Goal: Transaction & Acquisition: Obtain resource

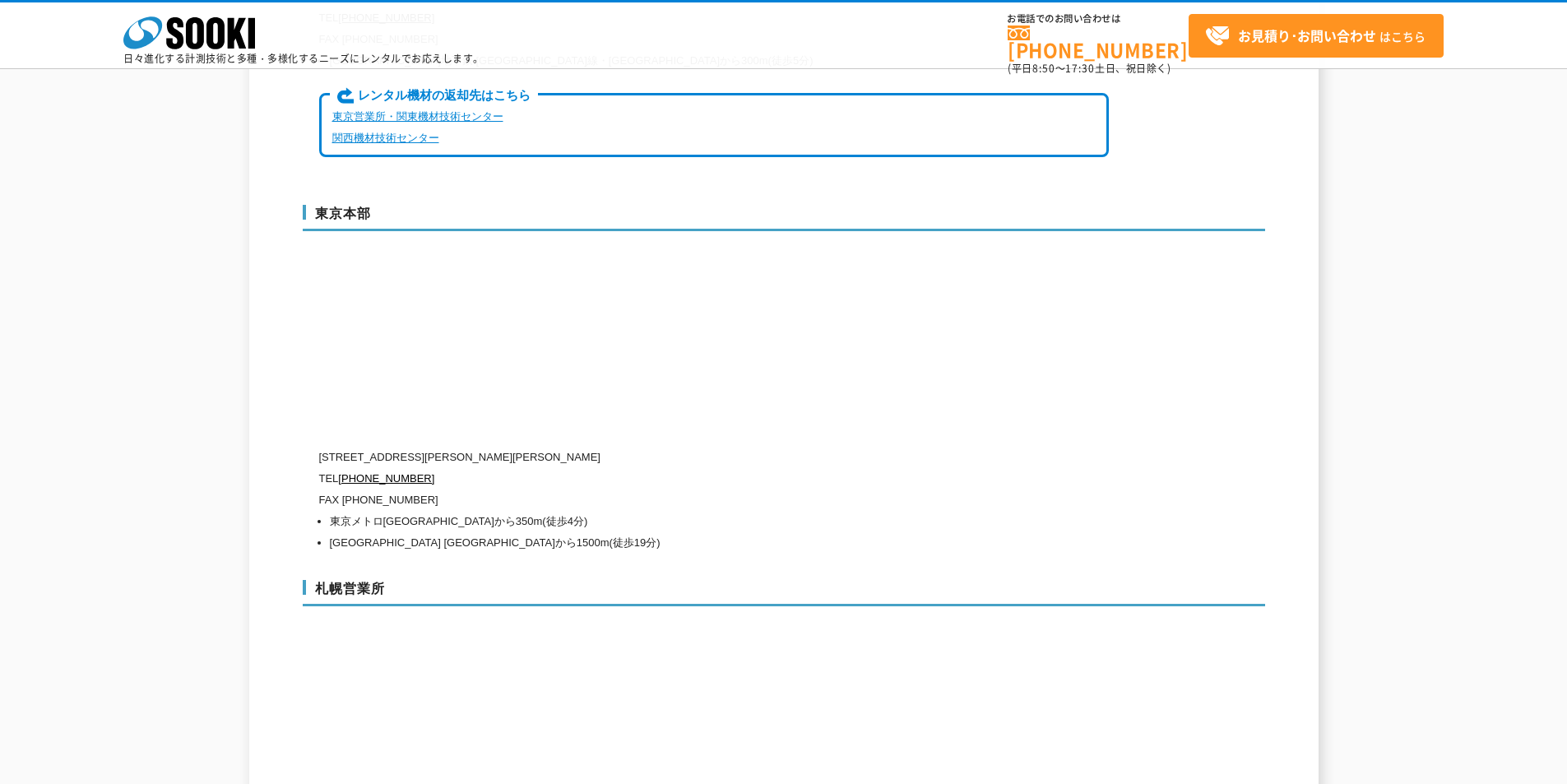
click at [485, 490] on p "FAX [PHONE_NUMBER]" at bounding box center [714, 500] width 790 height 22
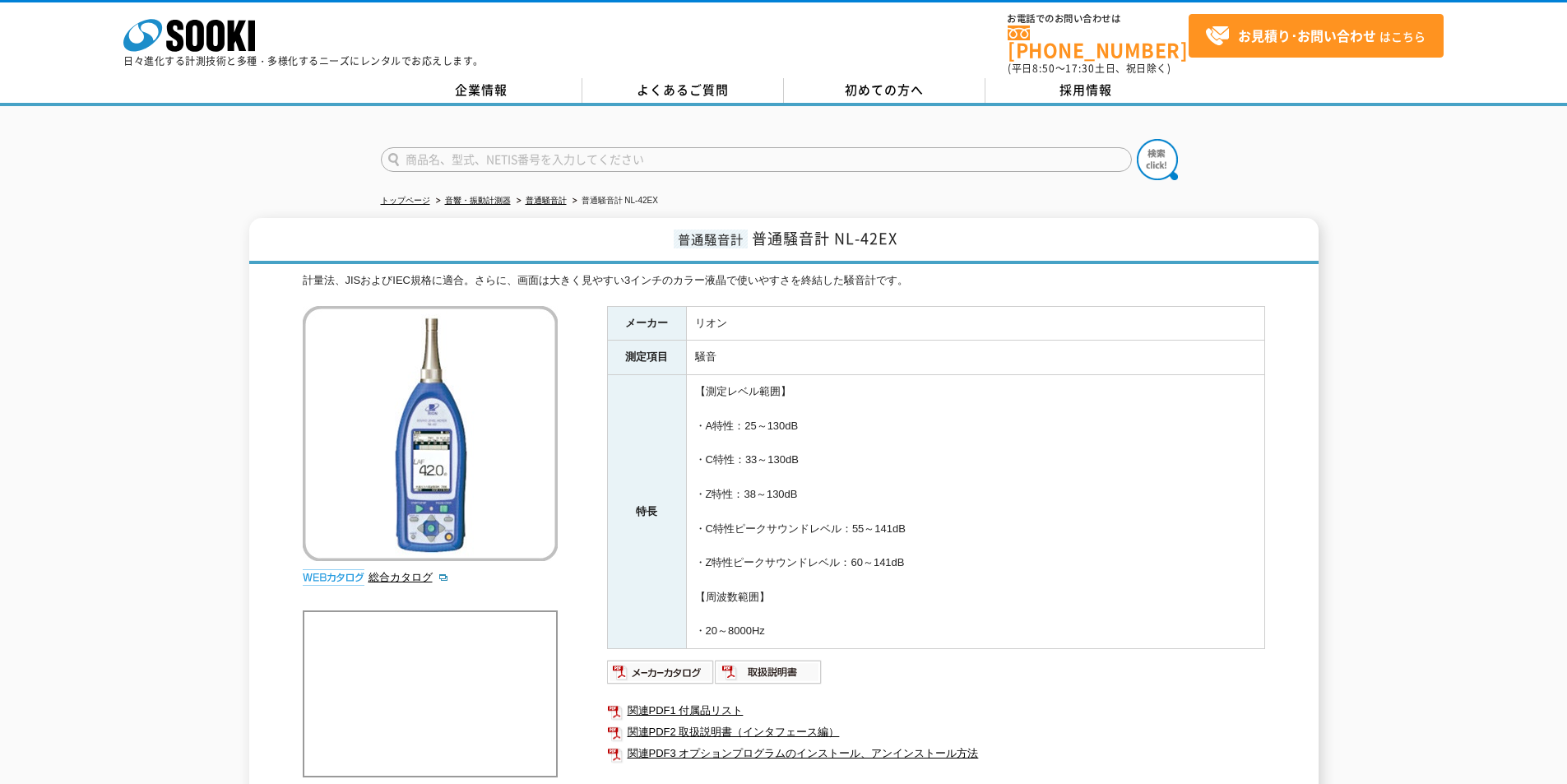
click at [490, 147] on input "text" at bounding box center [757, 159] width 751 height 25
type input "SJ2-10"
click at [1151, 156] on img at bounding box center [1157, 159] width 41 height 41
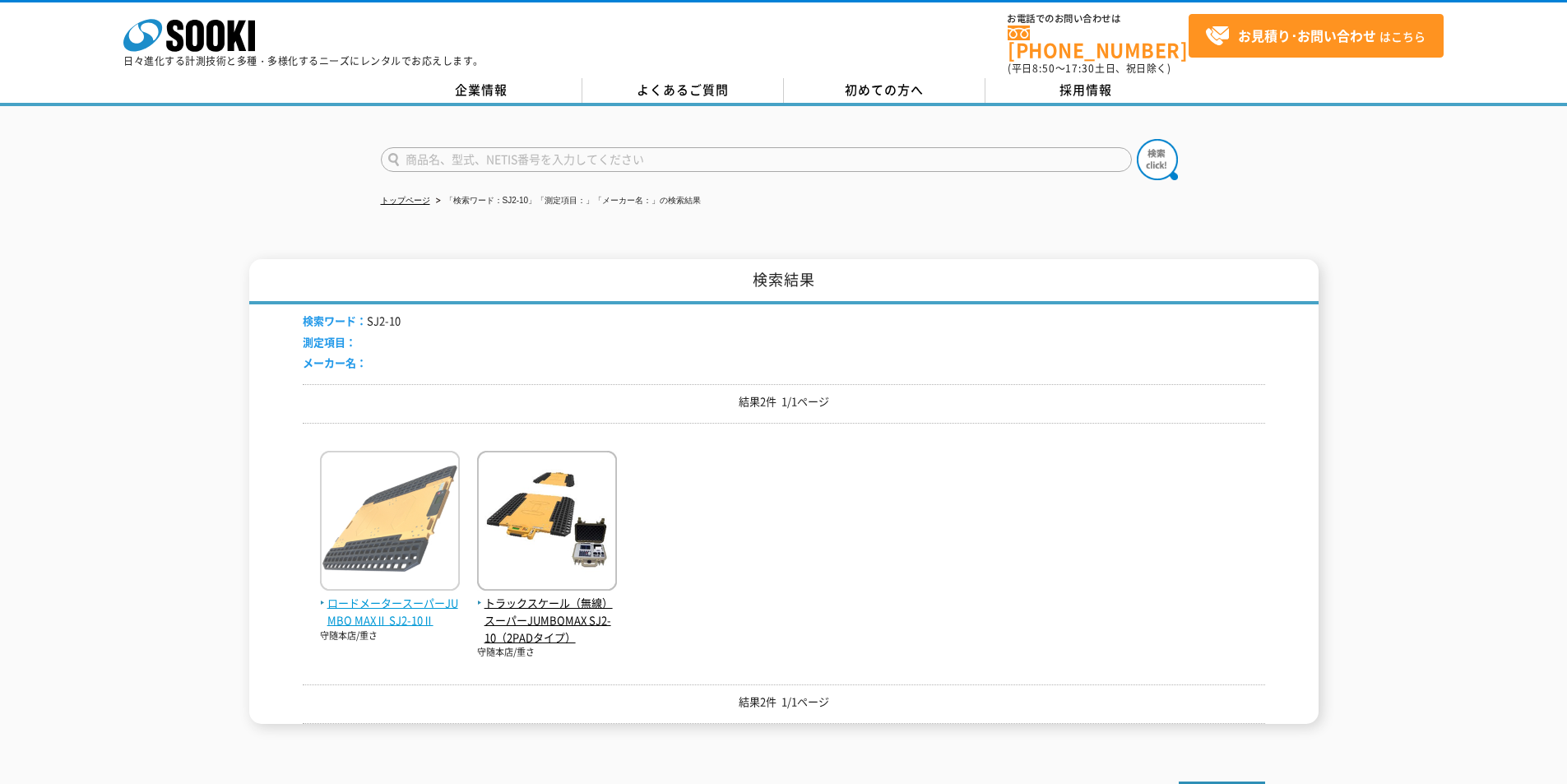
click at [406, 532] on img at bounding box center [390, 522] width 140 height 144
